Goal: Navigation & Orientation: Find specific page/section

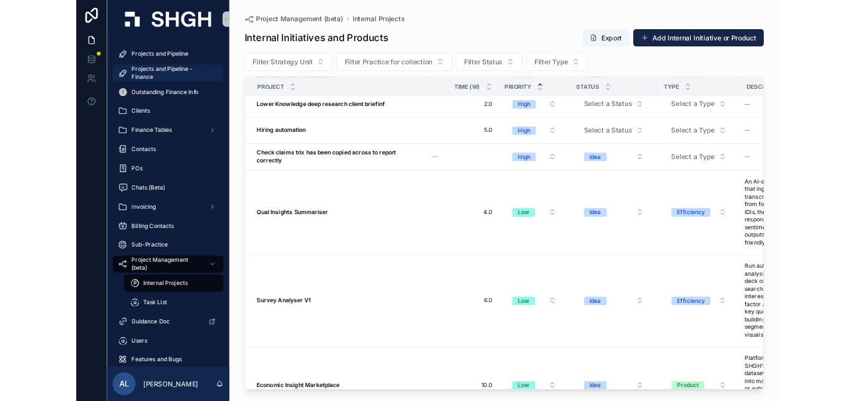
scroll to position [1807, 0]
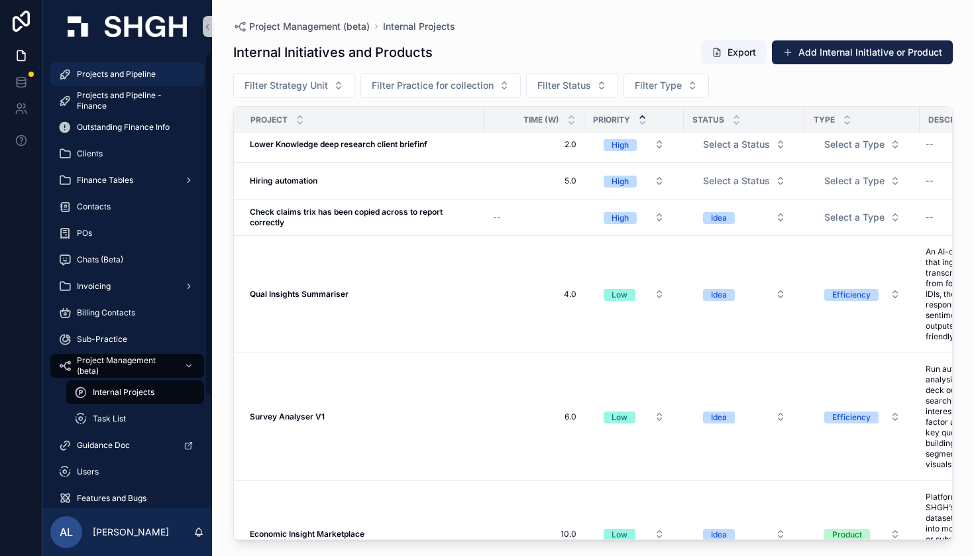
click at [135, 71] on span "Projects and Pipeline" at bounding box center [116, 74] width 79 height 11
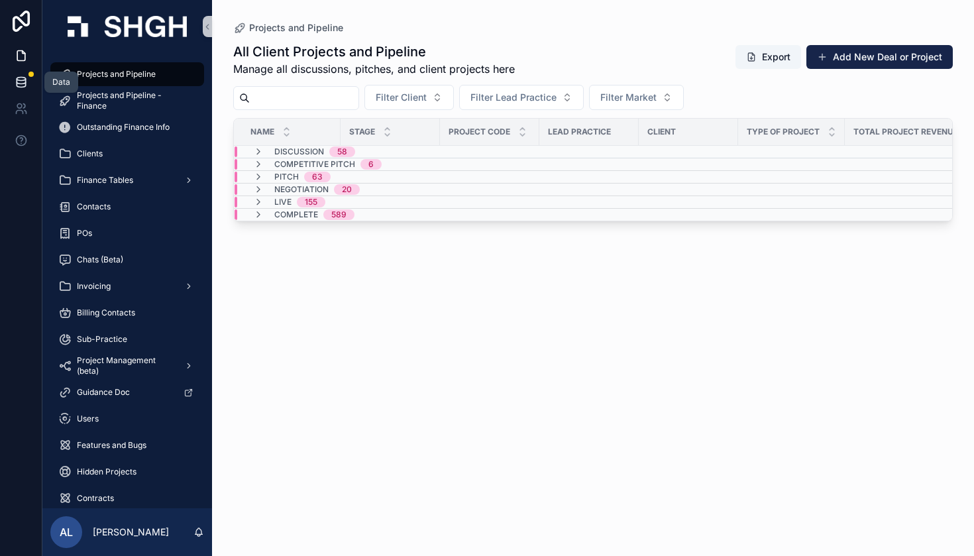
click at [20, 78] on icon at bounding box center [21, 82] width 13 height 13
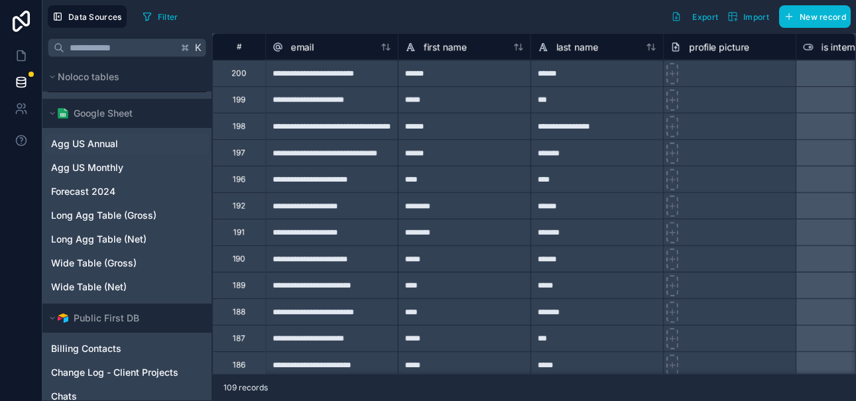
click at [104, 144] on span "Agg US Annual" at bounding box center [84, 143] width 67 height 13
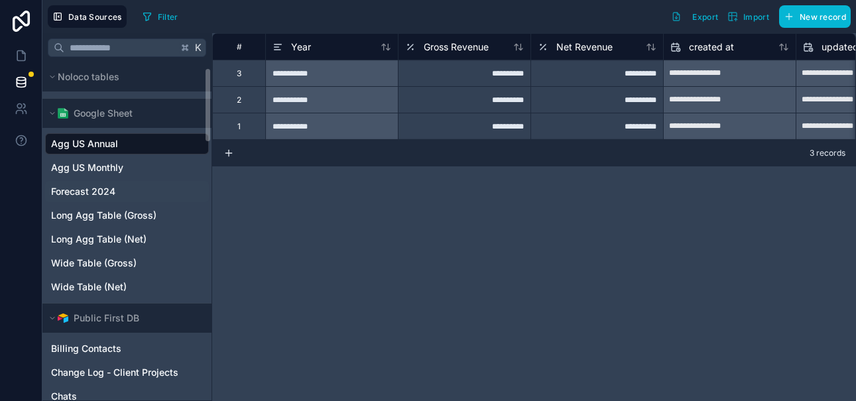
click at [135, 194] on link "Forecast 2024" at bounding box center [125, 191] width 149 height 13
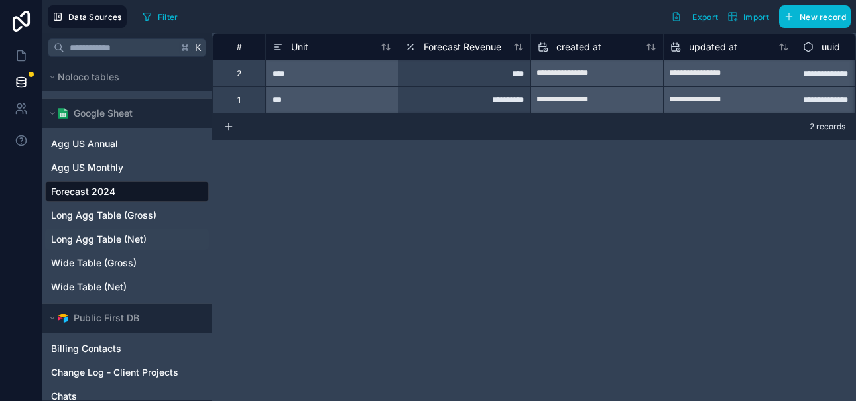
click at [145, 233] on span "Long Agg Table (Net)" at bounding box center [98, 239] width 95 height 13
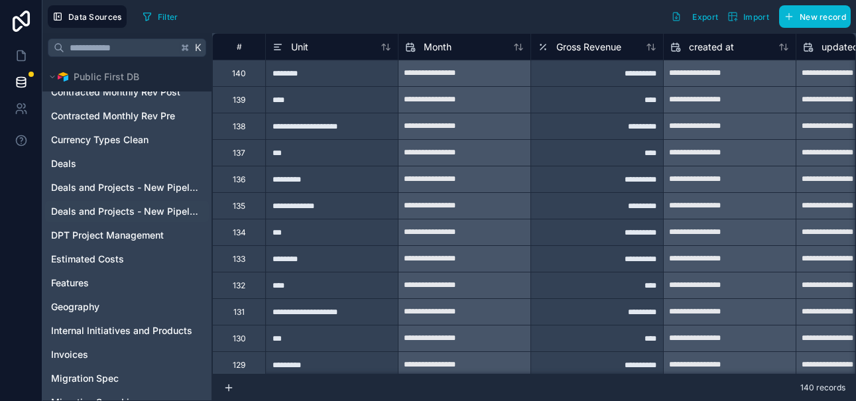
click at [170, 204] on div "Deals and Projects - New Pipeline (AK Dupe)" at bounding box center [127, 211] width 164 height 21
click at [156, 209] on span "Deals and Projects - New Pipeline (AK Dupe)" at bounding box center [125, 211] width 149 height 13
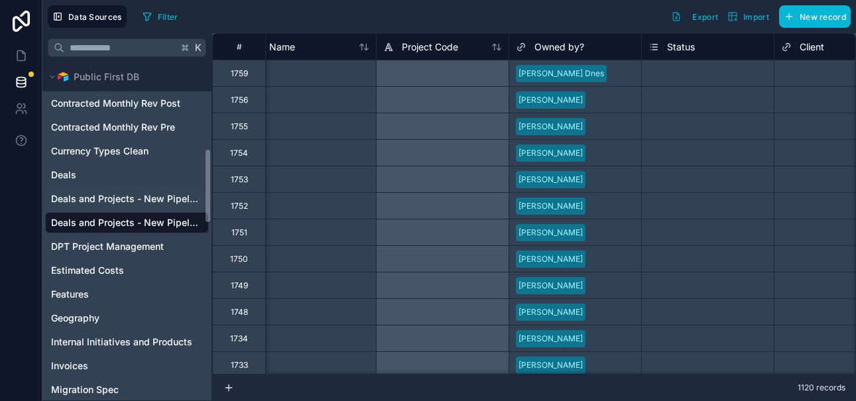
click at [151, 199] on span "Deals and Projects - New Pipeline" at bounding box center [125, 198] width 149 height 13
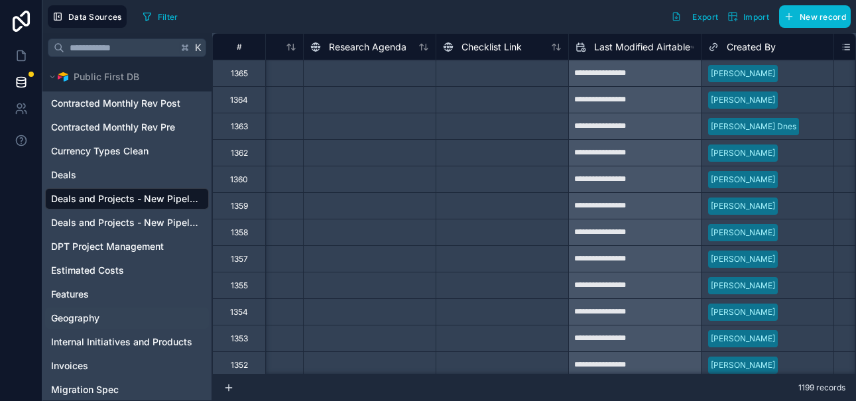
click at [113, 317] on link "Geography" at bounding box center [125, 317] width 149 height 13
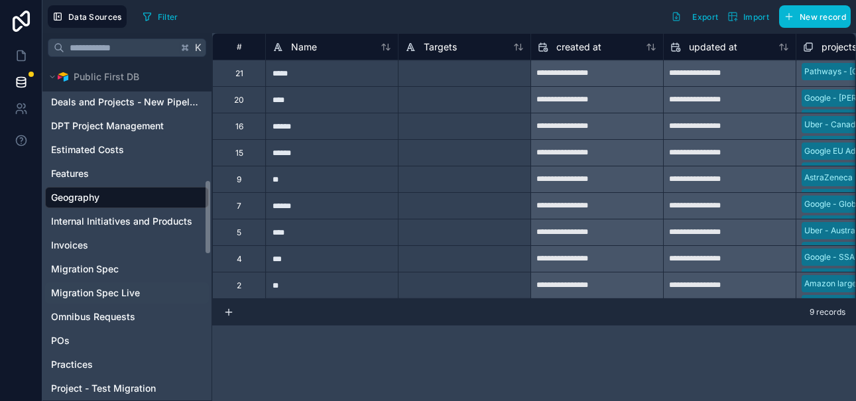
scroll to position [535, 0]
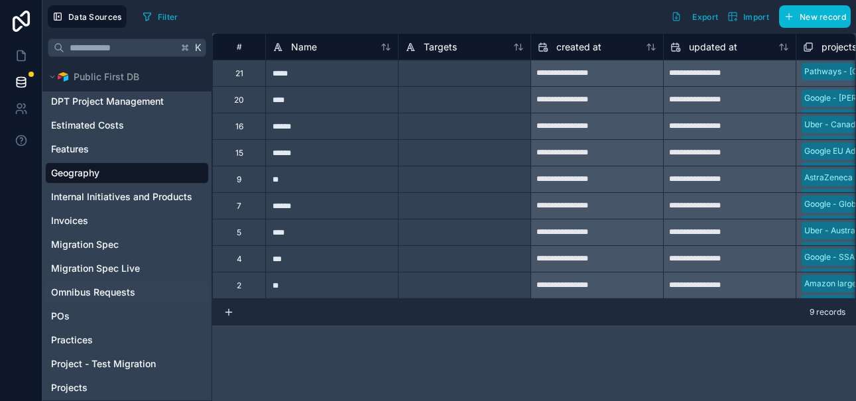
click at [129, 287] on span "Omnibus Requests" at bounding box center [93, 292] width 84 height 13
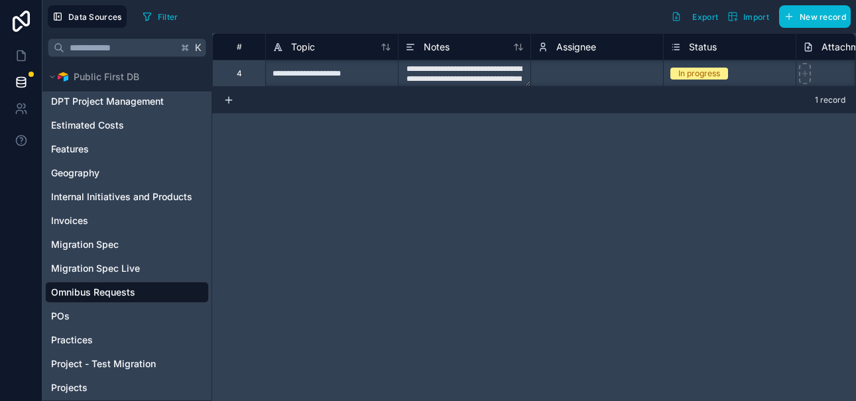
scroll to position [-1, 0]
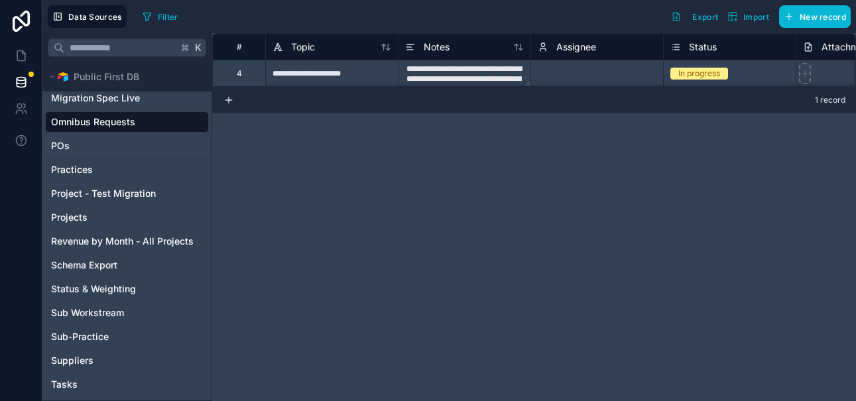
click at [121, 143] on link "POs" at bounding box center [125, 145] width 149 height 13
